Goal: Information Seeking & Learning: Learn about a topic

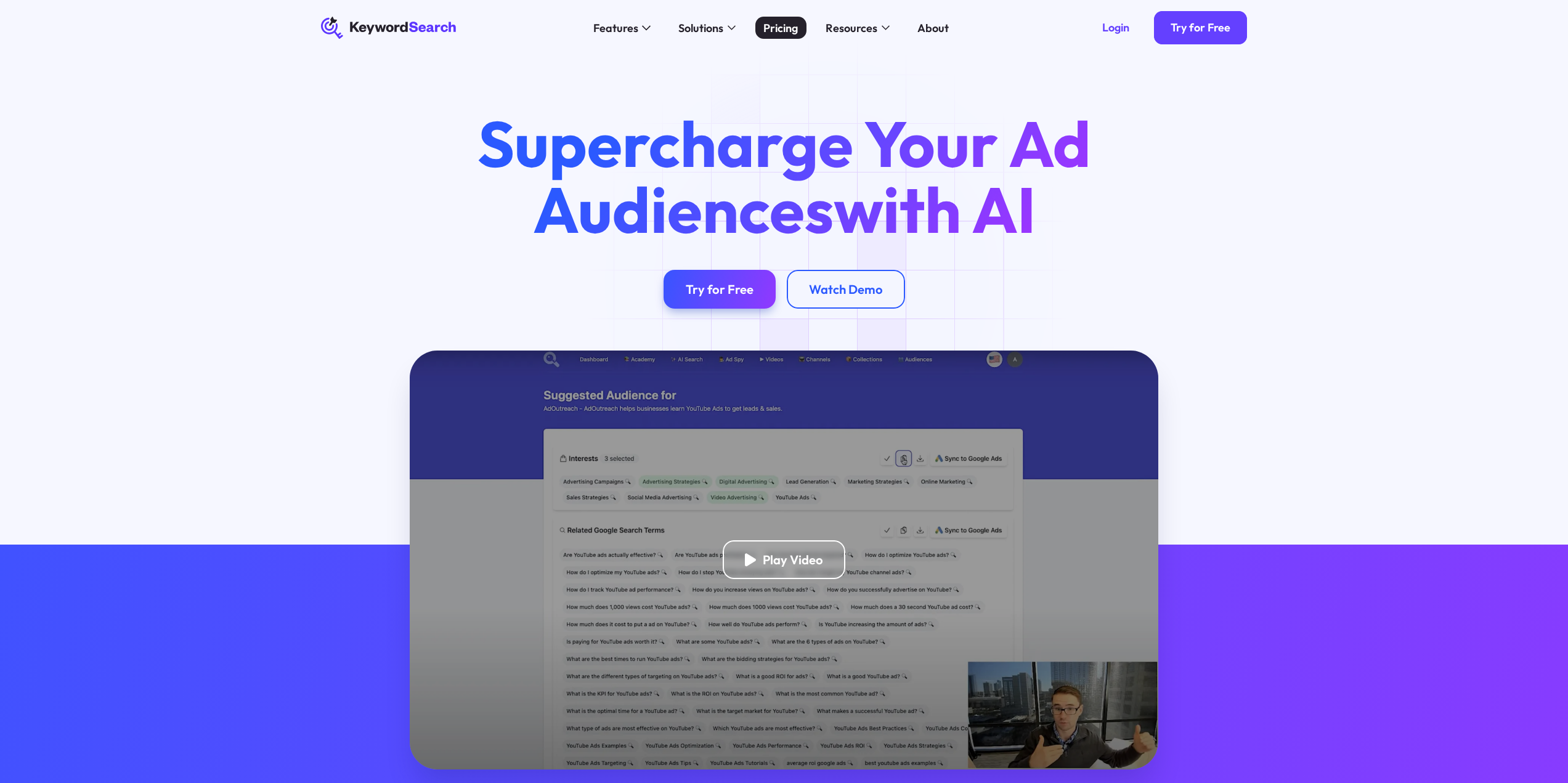
click at [778, 31] on div "Pricing" at bounding box center [781, 28] width 35 height 17
